Goal: Task Accomplishment & Management: Manage account settings

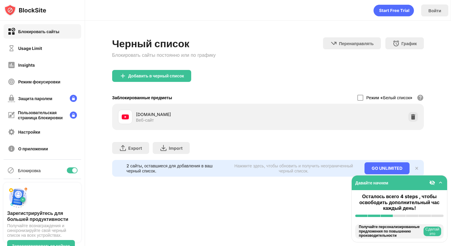
click at [72, 171] on div at bounding box center [72, 170] width 11 height 6
click at [359, 99] on div at bounding box center [361, 98] width 6 height 6
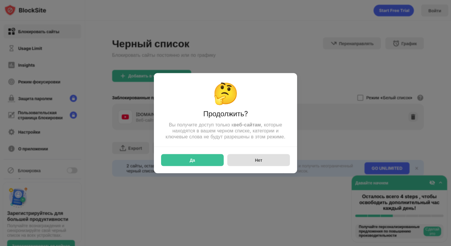
click at [245, 164] on div "Нет" at bounding box center [258, 160] width 63 height 12
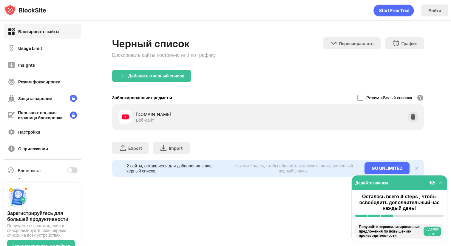
click at [71, 171] on div at bounding box center [69, 170] width 5 height 5
